Goal: Task Accomplishment & Management: Use online tool/utility

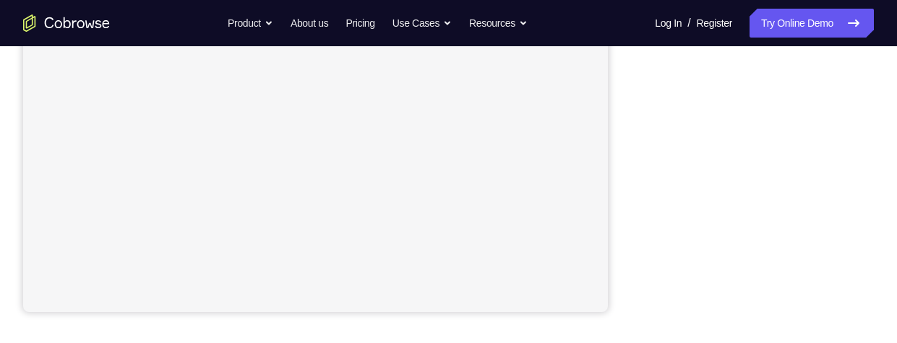
scroll to position [362, 0]
click at [890, 119] on div "Your Support Agent Your Customer Web iOS Android Next Steps We’d be happy to gi…" at bounding box center [448, 160] width 897 height 953
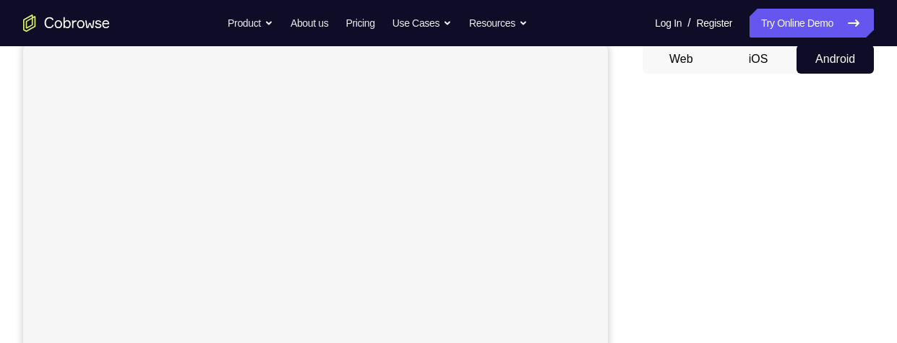
scroll to position [142, 0]
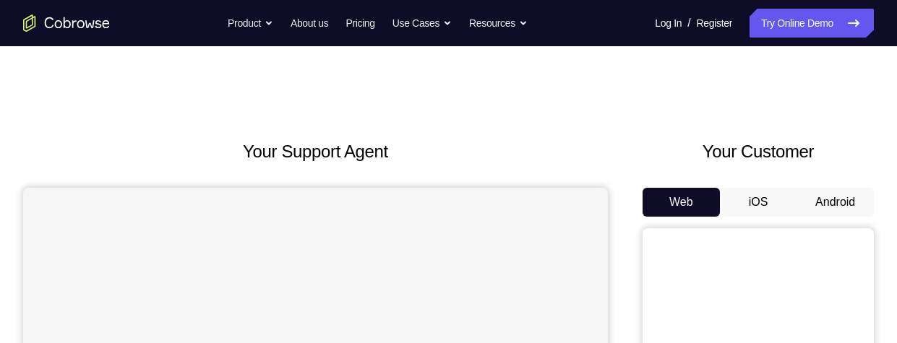
click at [830, 192] on button "Android" at bounding box center [834, 202] width 77 height 29
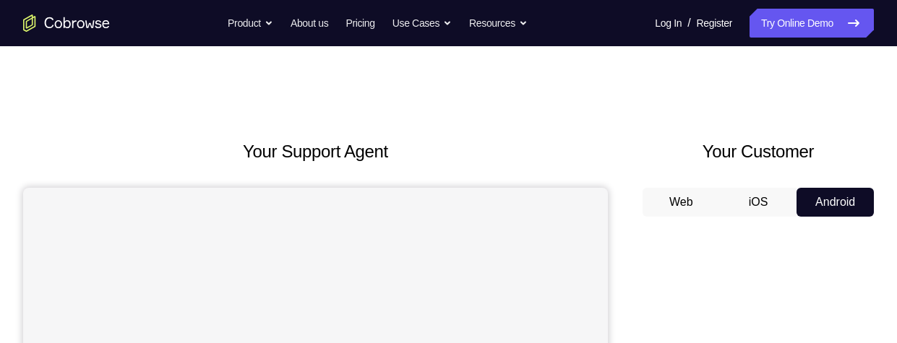
click at [830, 192] on button "Android" at bounding box center [834, 202] width 77 height 29
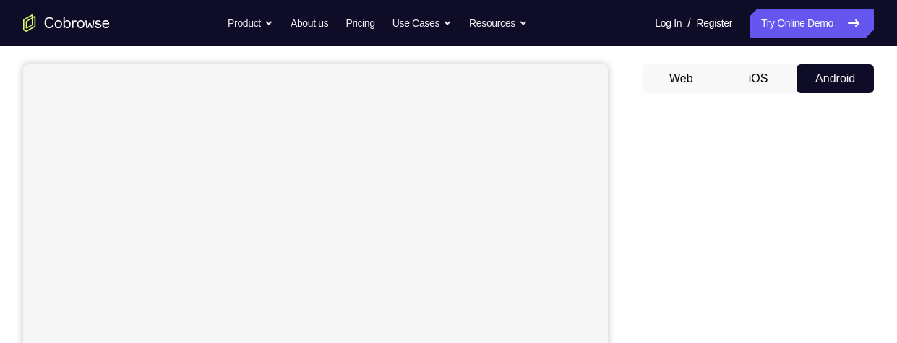
scroll to position [123, 0]
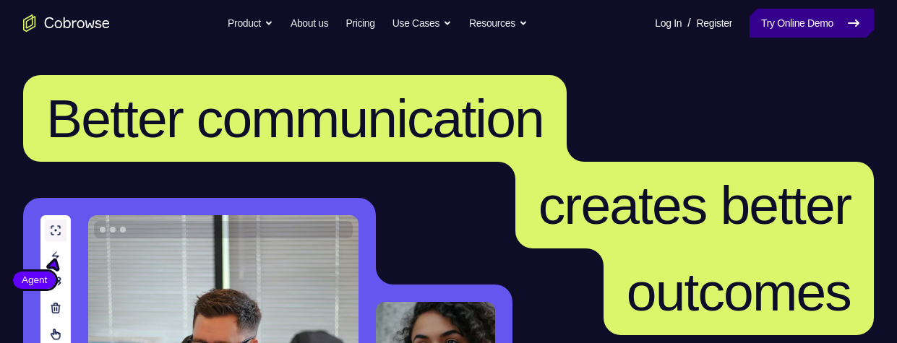
click at [783, 27] on link "Try Online Demo" at bounding box center [811, 23] width 124 height 29
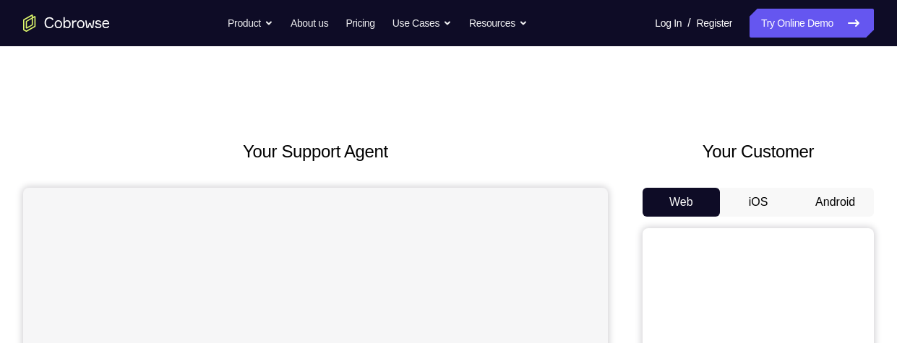
click at [837, 199] on button "Android" at bounding box center [834, 202] width 77 height 29
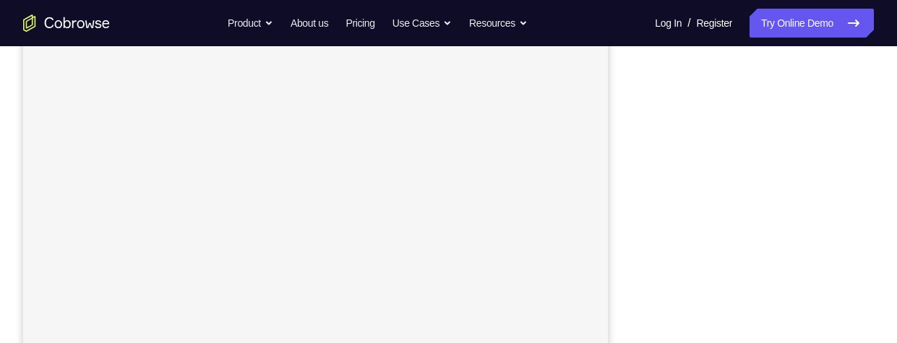
scroll to position [293, 0]
